Goal: Find contact information

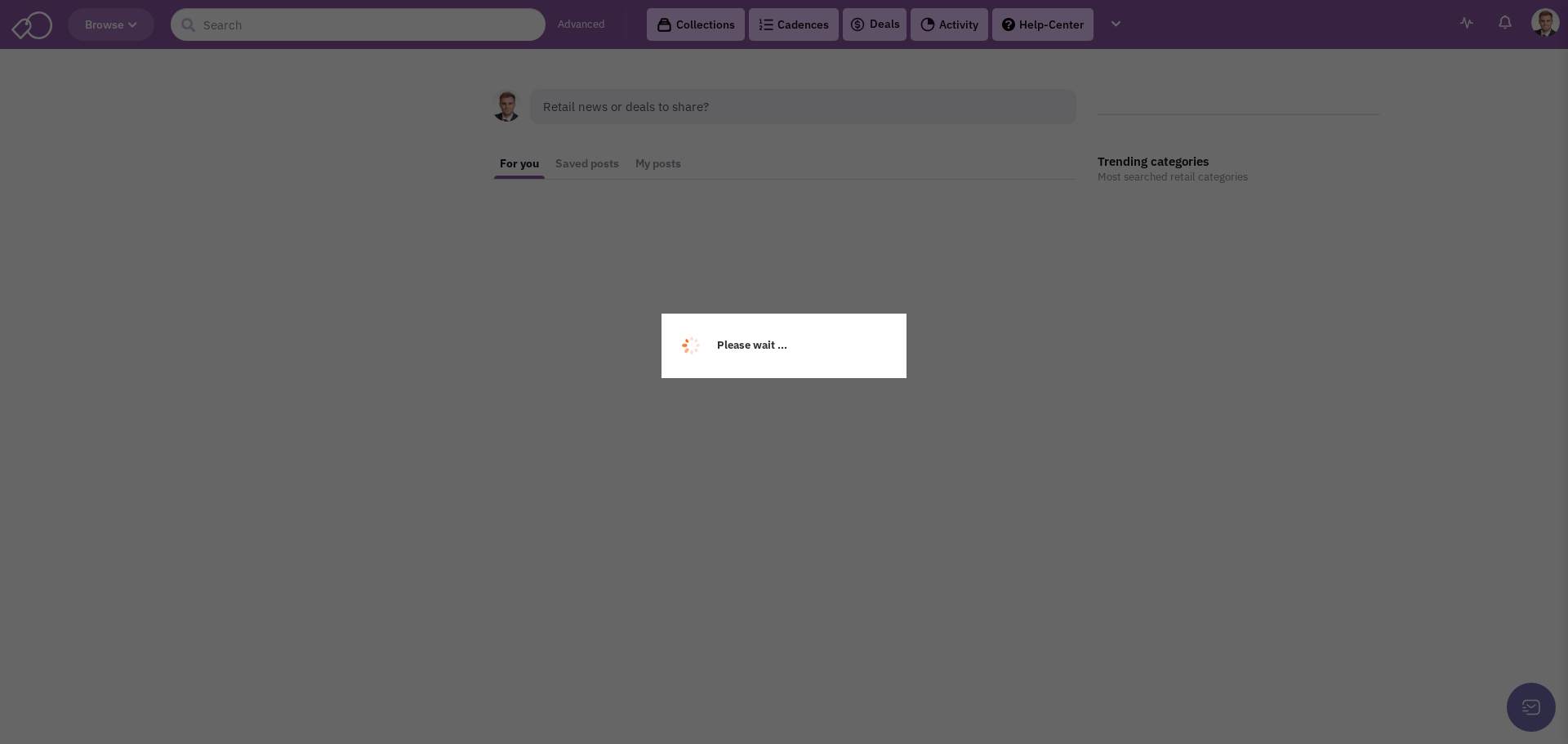
click at [310, 31] on div "Please wait ..." at bounding box center [784, 372] width 1568 height 744
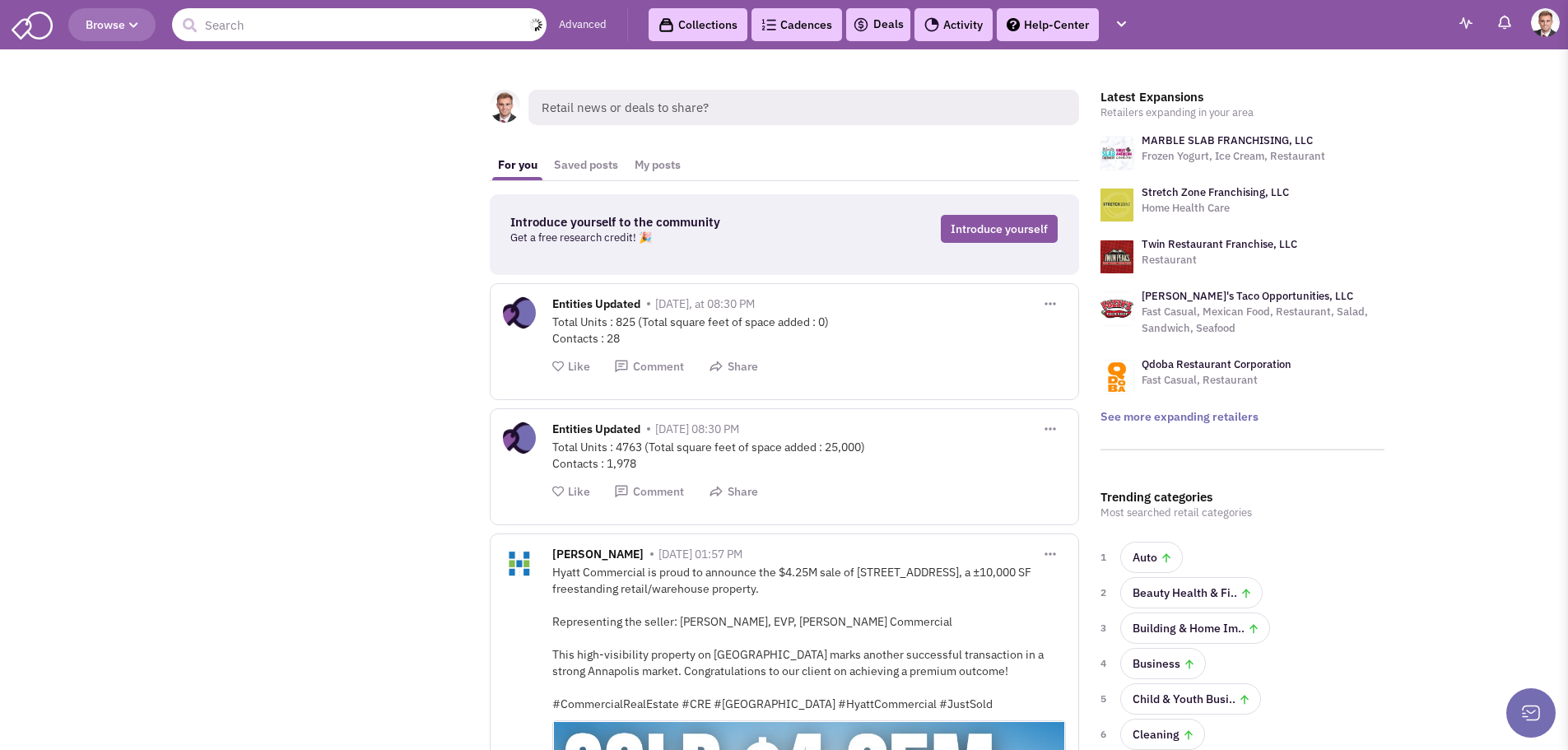
click at [274, 26] on input "text" at bounding box center [358, 24] width 374 height 33
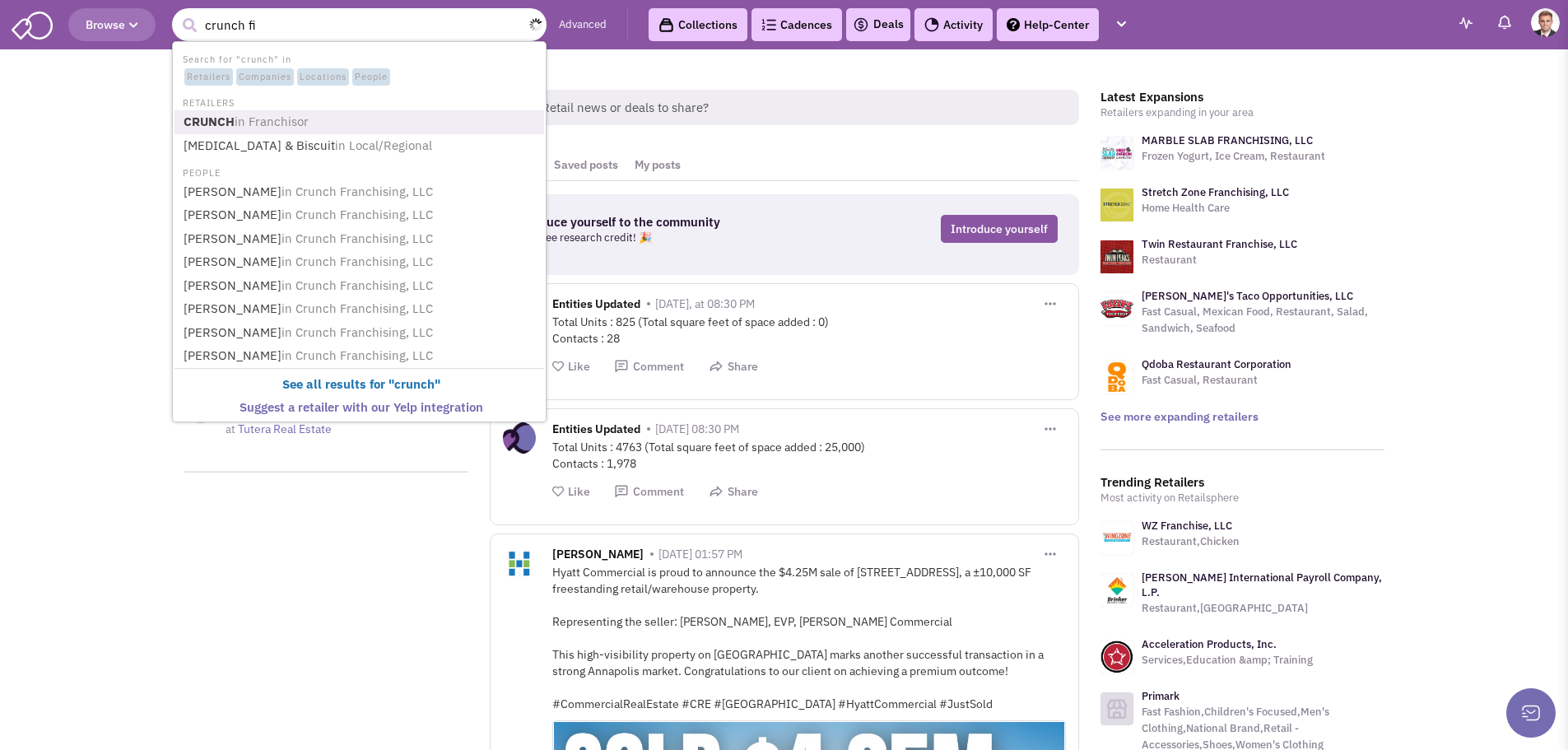
type input "crunch fit"
click at [329, 117] on link "CRUNCH in Franchisor" at bounding box center [360, 122] width 364 height 22
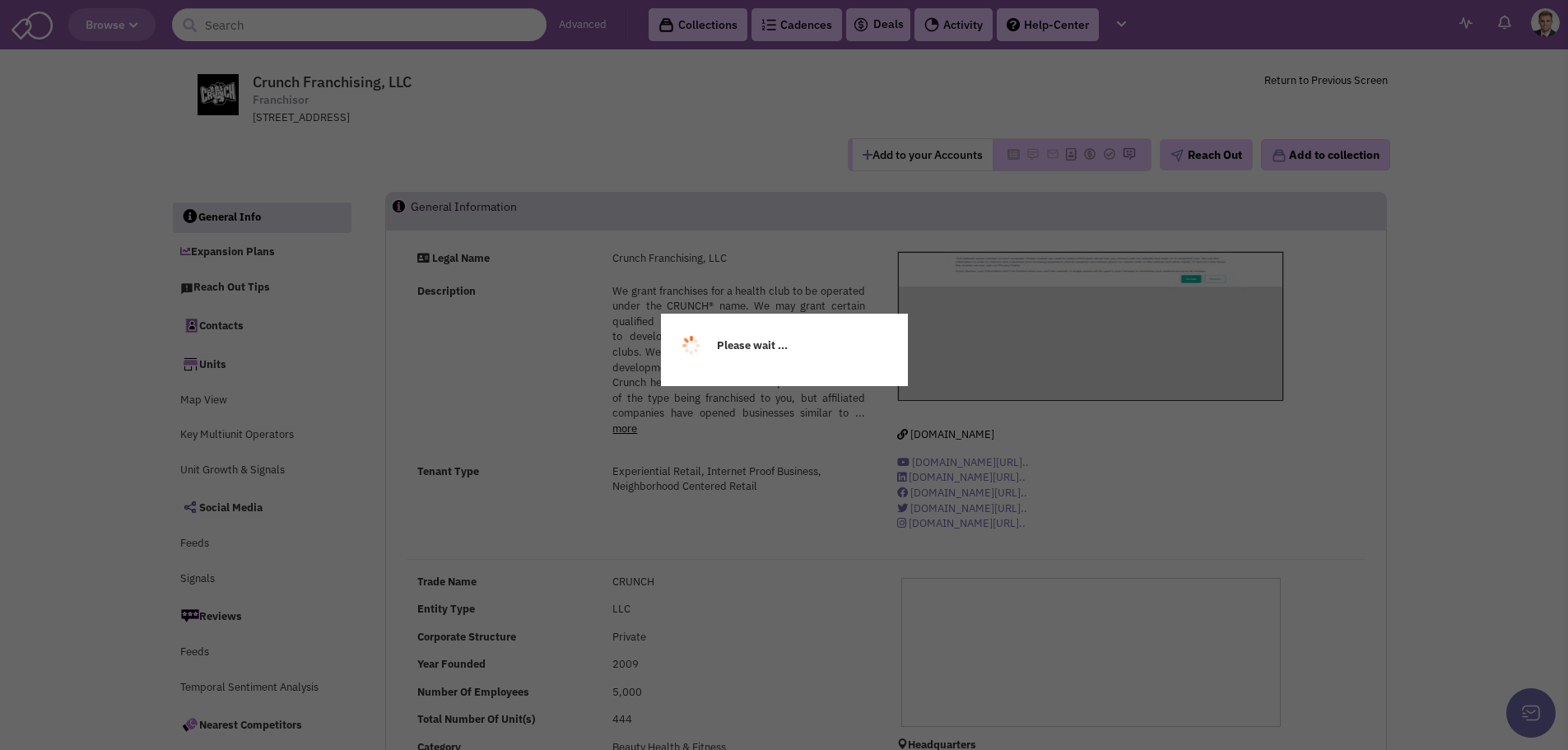
select select
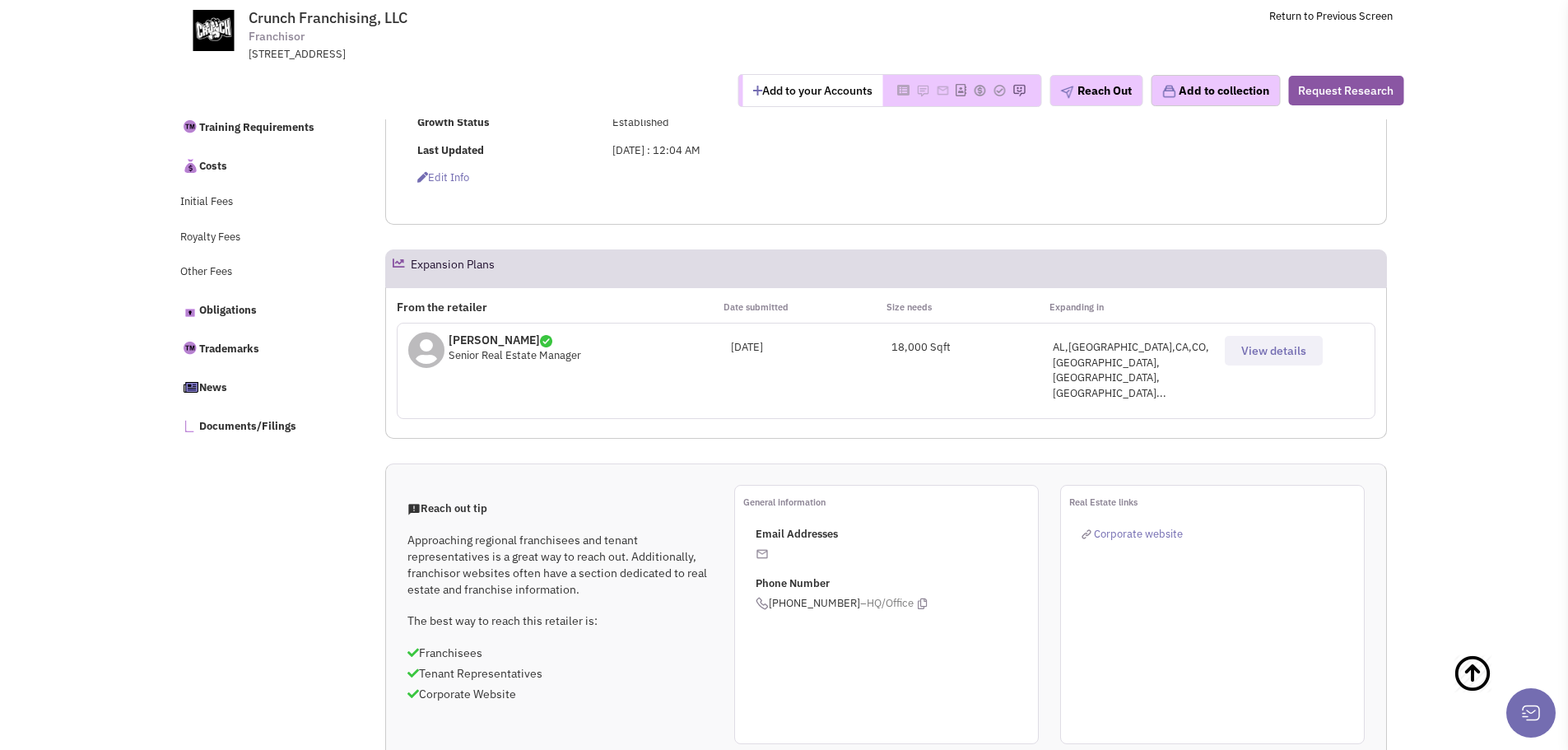
scroll to position [659, 0]
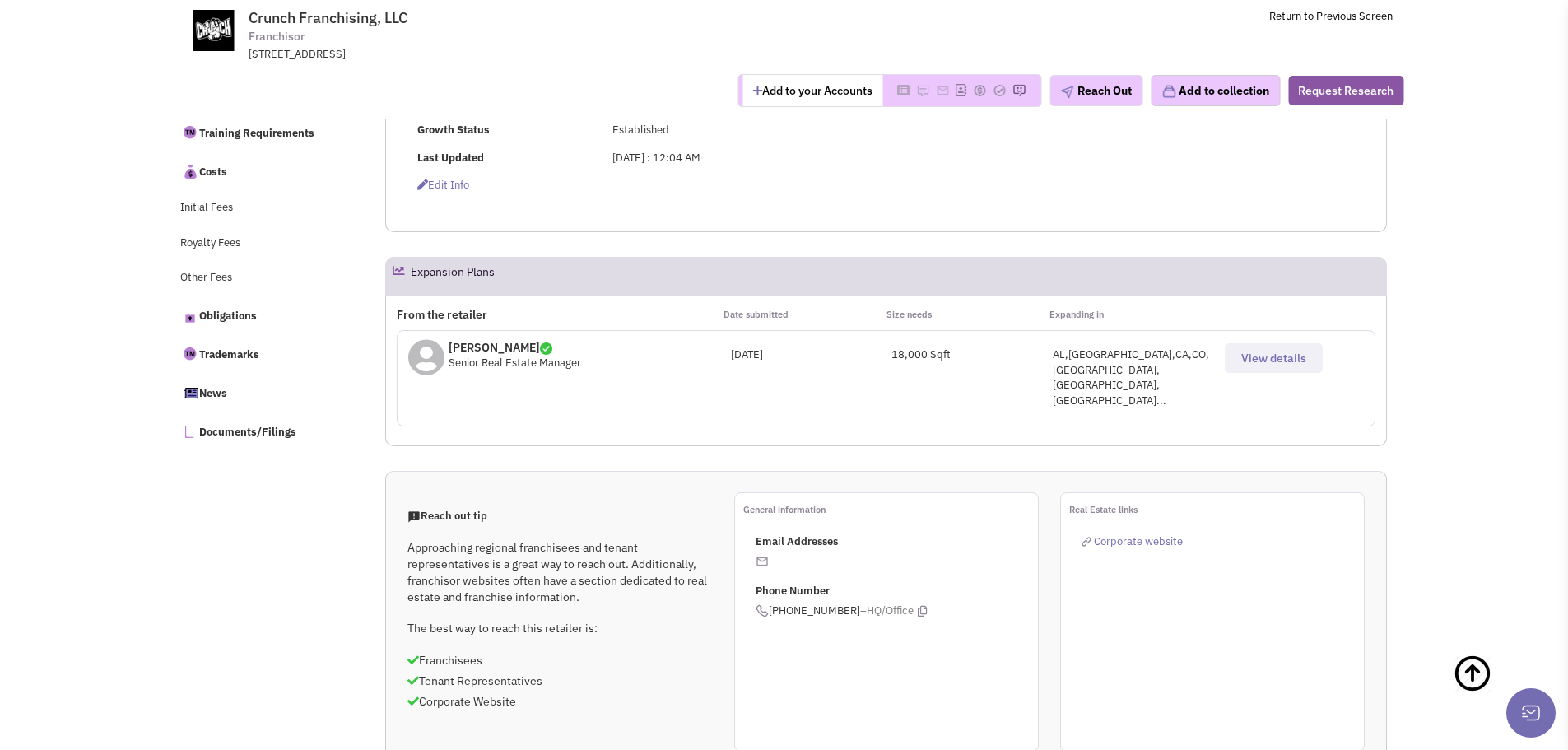
click at [1272, 363] on span "View details" at bounding box center [1273, 358] width 65 height 15
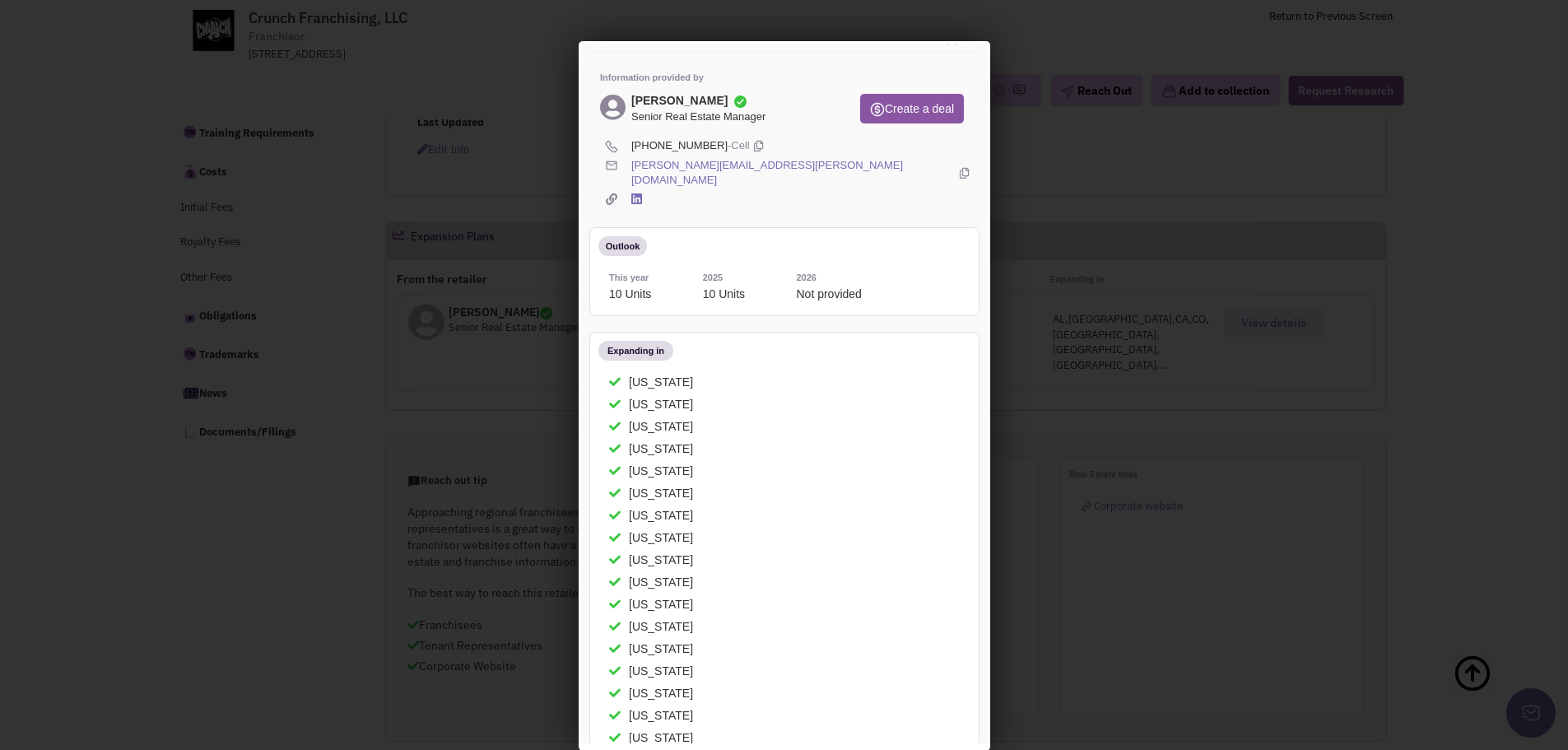
scroll to position [0, 0]
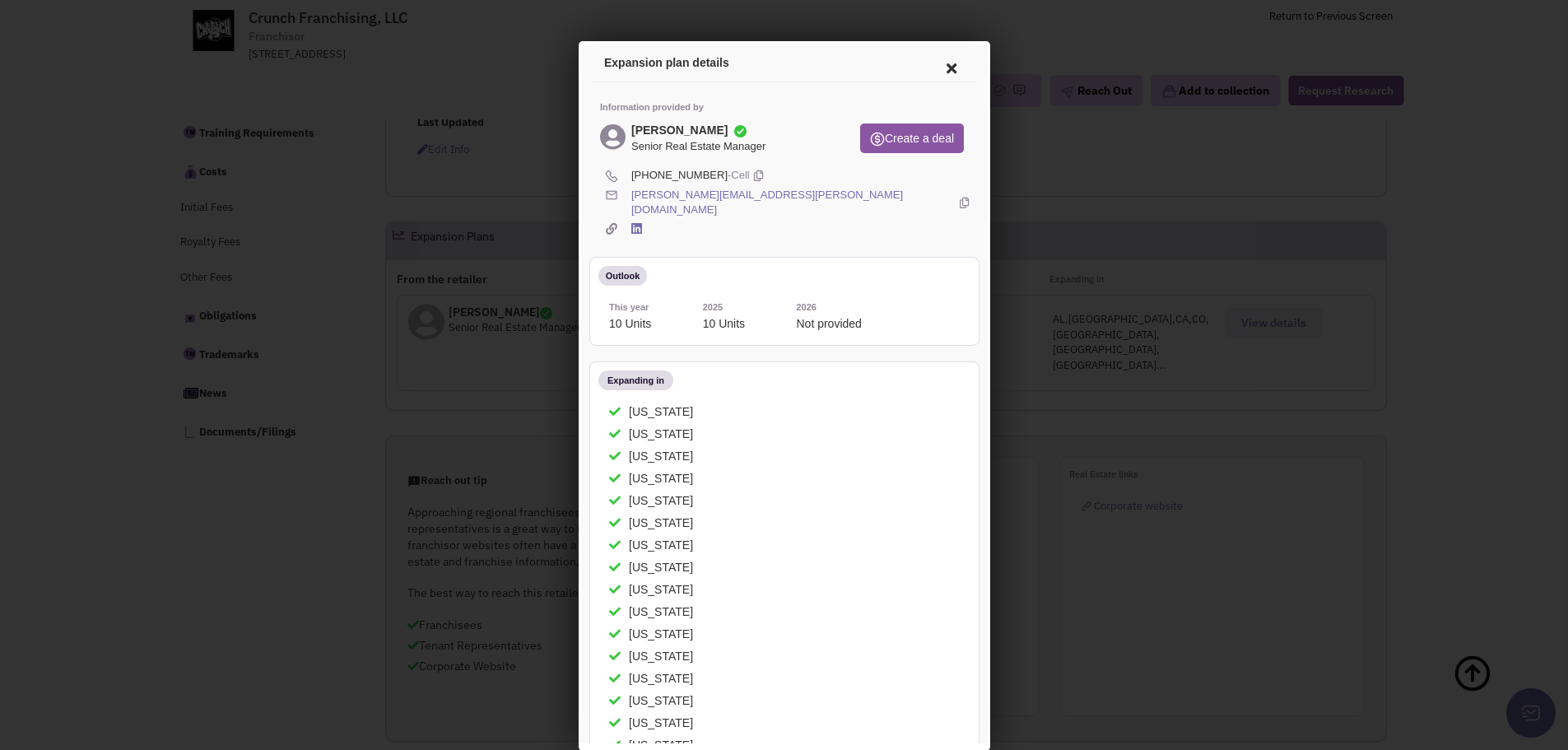
click at [711, 195] on link "[PERSON_NAME][EMAIL_ADDRESS][PERSON_NAME][DOMAIN_NAME]" at bounding box center [789, 200] width 324 height 31
click at [489, 325] on div at bounding box center [784, 375] width 1568 height 750
click at [938, 60] on icon at bounding box center [947, 66] width 35 height 40
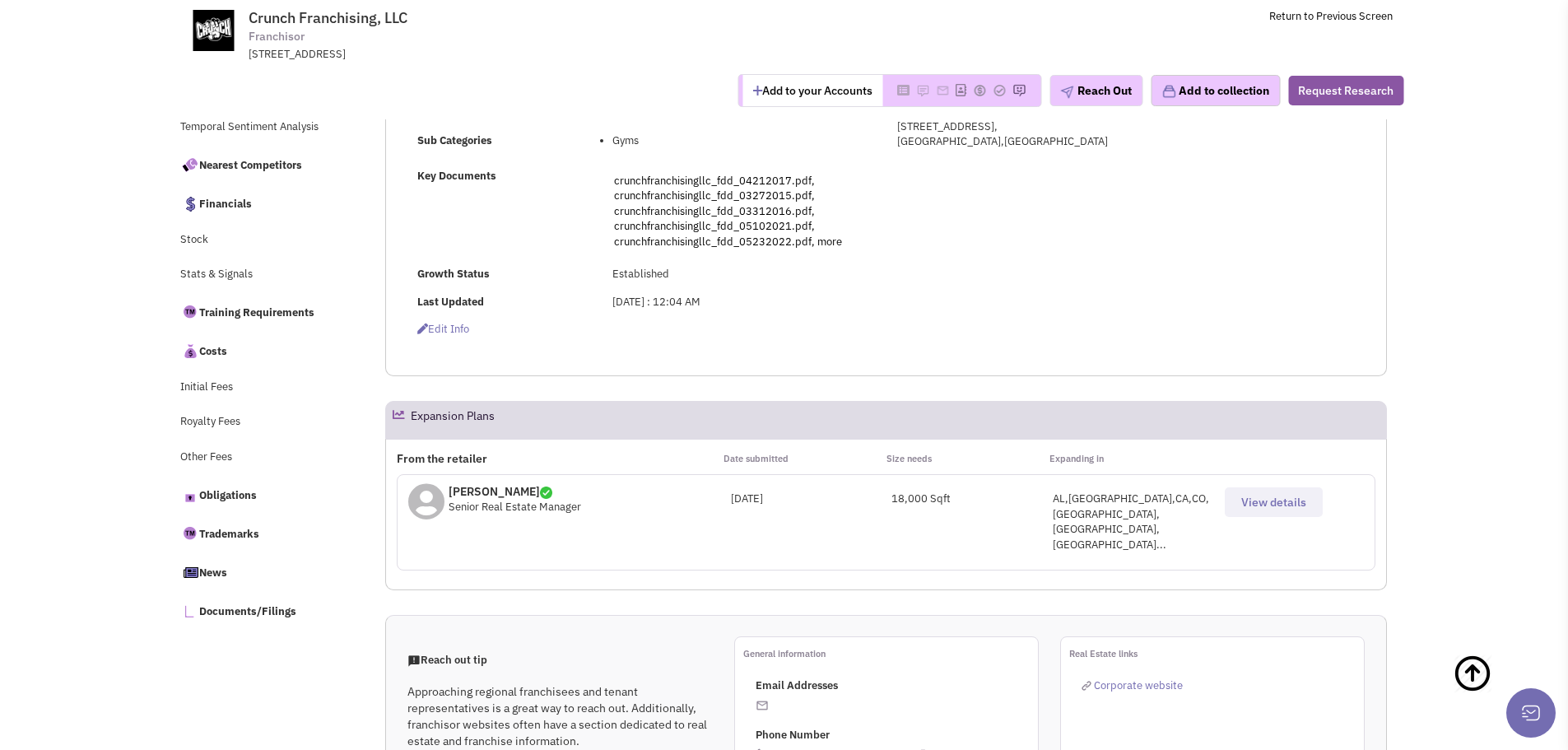
scroll to position [447, 0]
